Goal: Task Accomplishment & Management: Complete application form

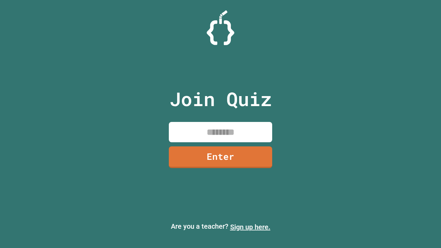
click at [250, 227] on link "Sign up here." at bounding box center [250, 227] width 40 height 8
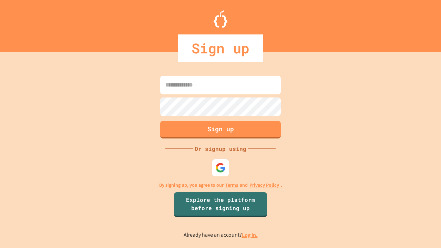
click at [250, 235] on link "Log in." at bounding box center [250, 234] width 16 height 7
